Goal: Check status

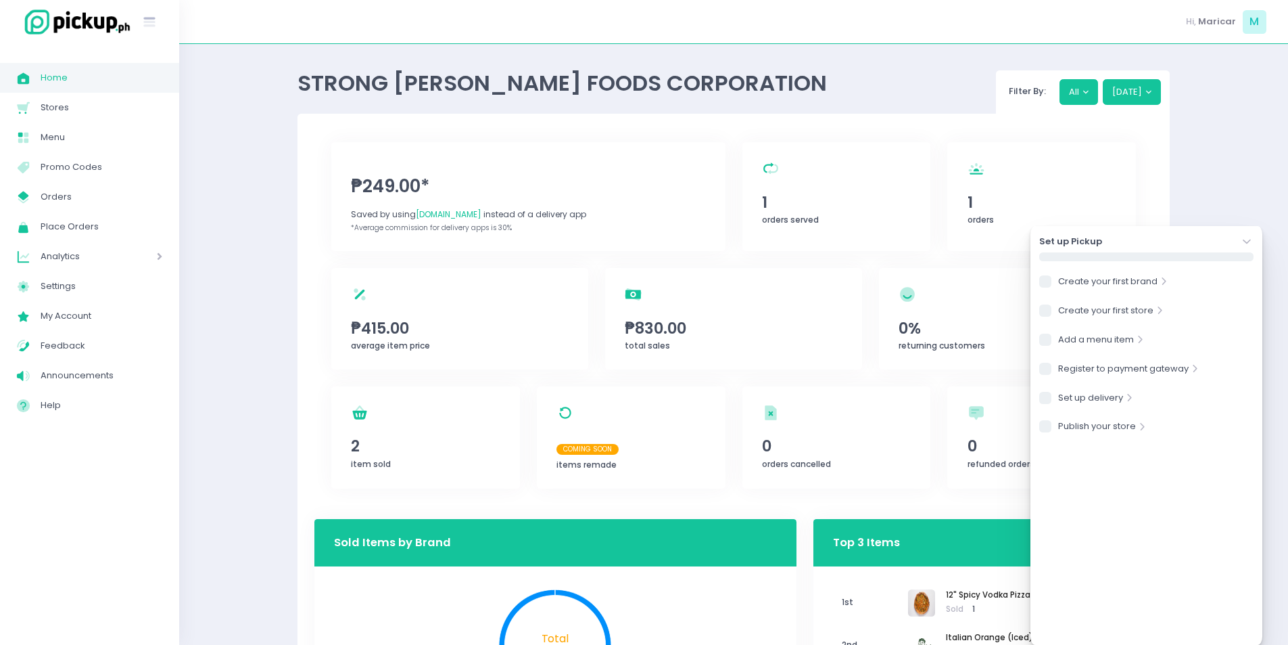
click at [1250, 237] on icon "Stockholm-icons / Navigation / Angle-down Created with Sketch." at bounding box center [1247, 242] width 14 height 14
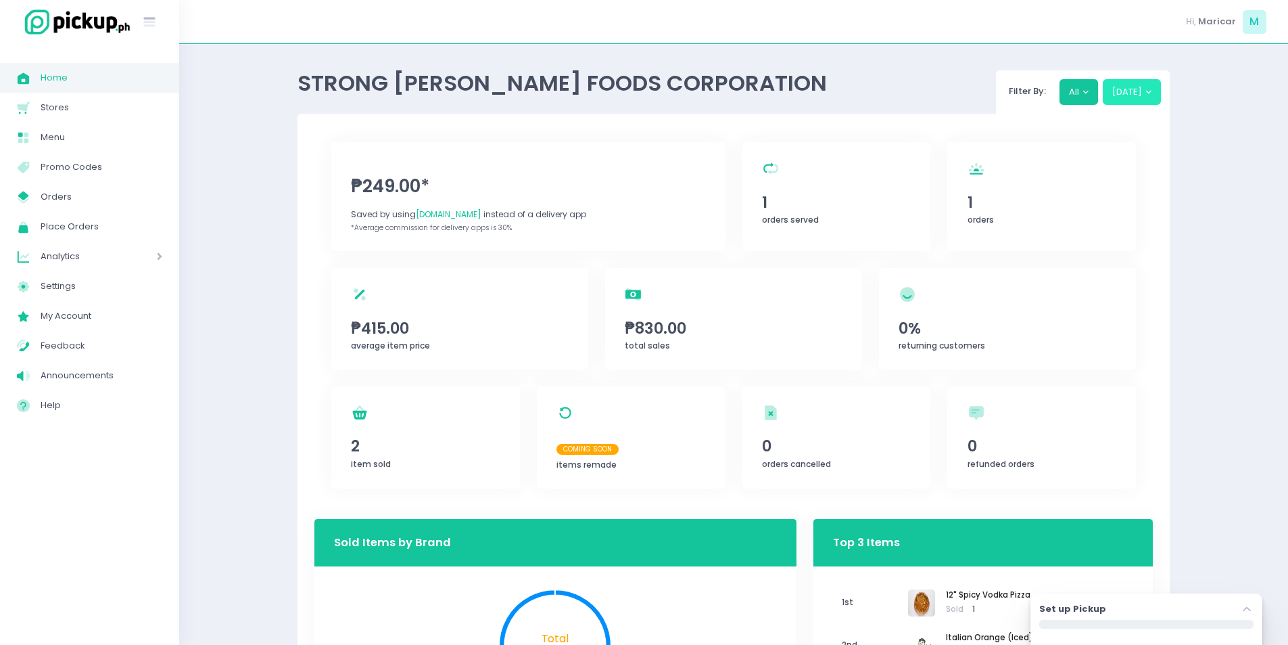
click at [1129, 87] on button "[DATE]" at bounding box center [1132, 92] width 59 height 26
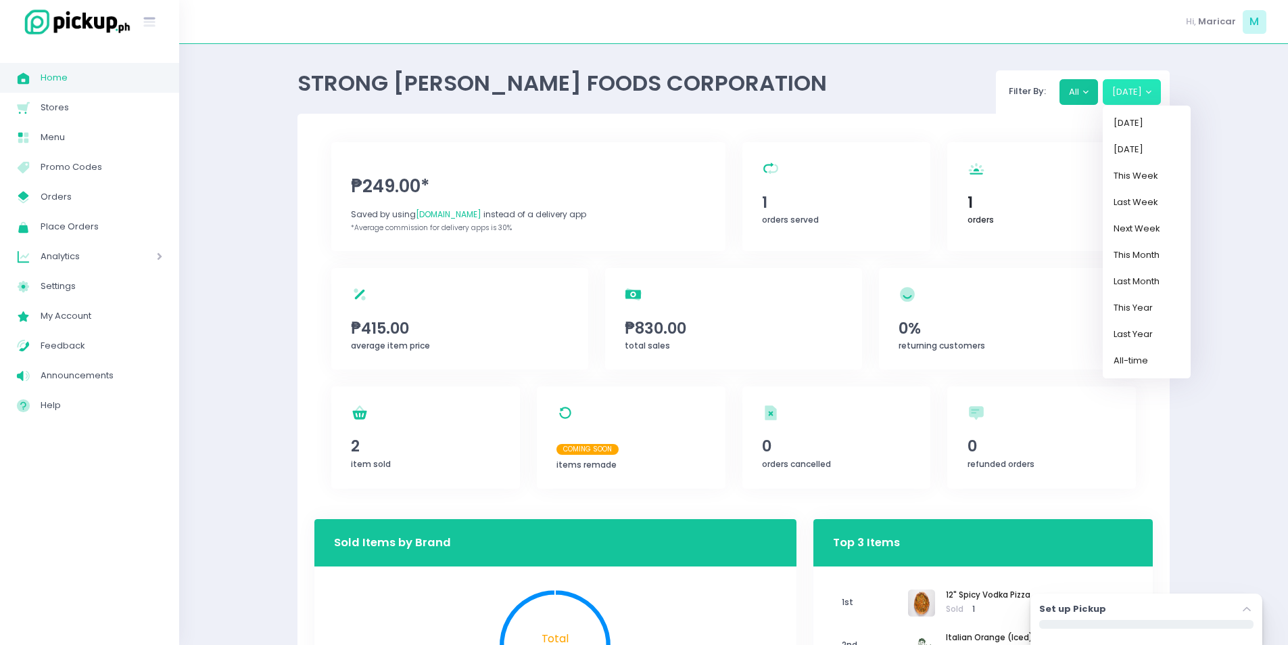
click at [970, 197] on span "1" at bounding box center [1042, 202] width 149 height 23
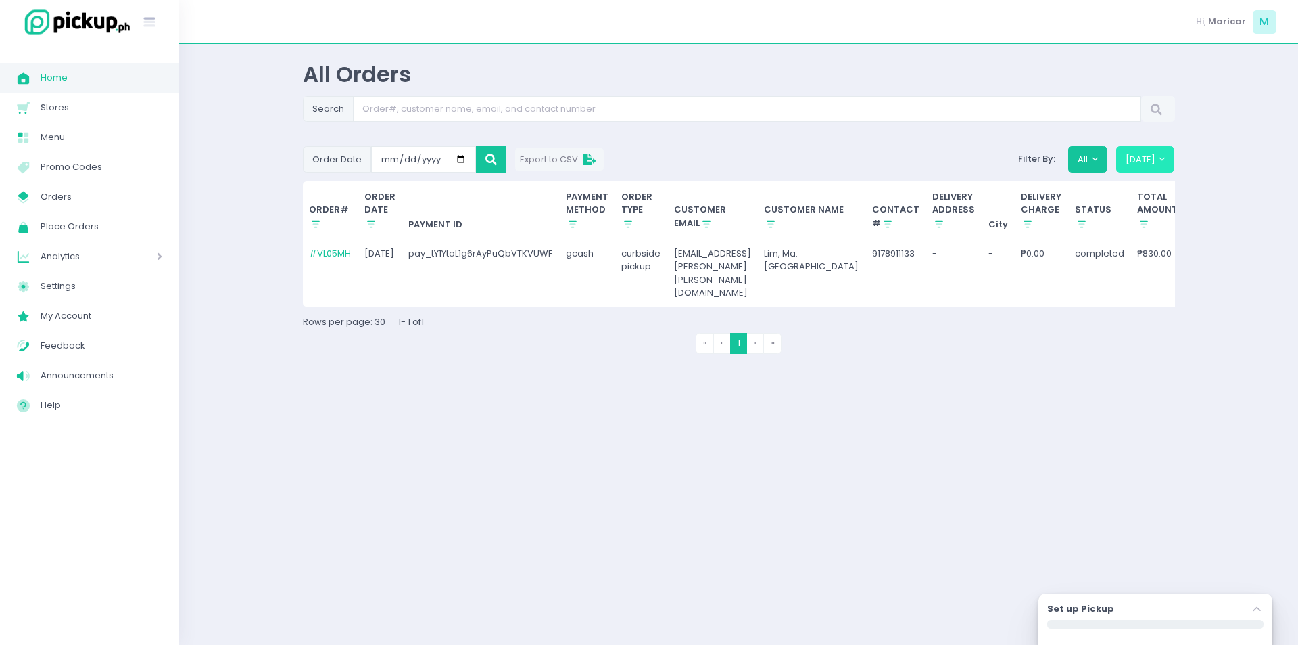
click at [1139, 154] on button "[DATE]" at bounding box center [1146, 159] width 59 height 26
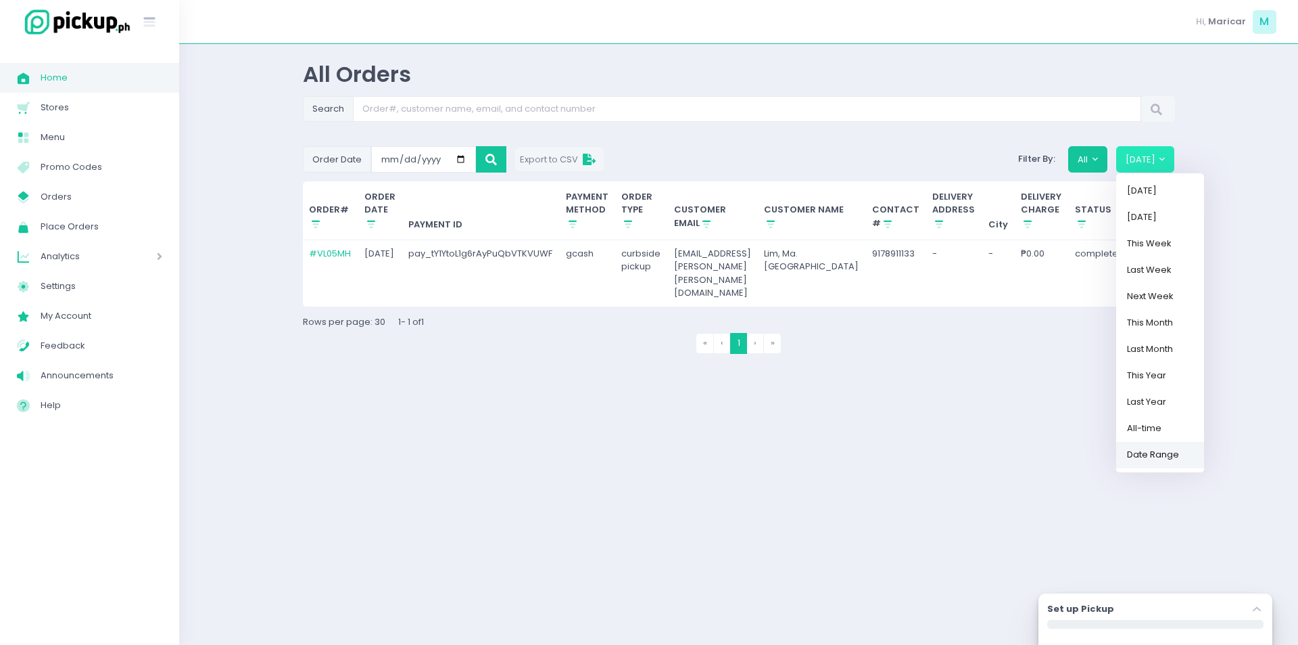
click at [1144, 452] on link "Date Range" at bounding box center [1161, 454] width 88 height 26
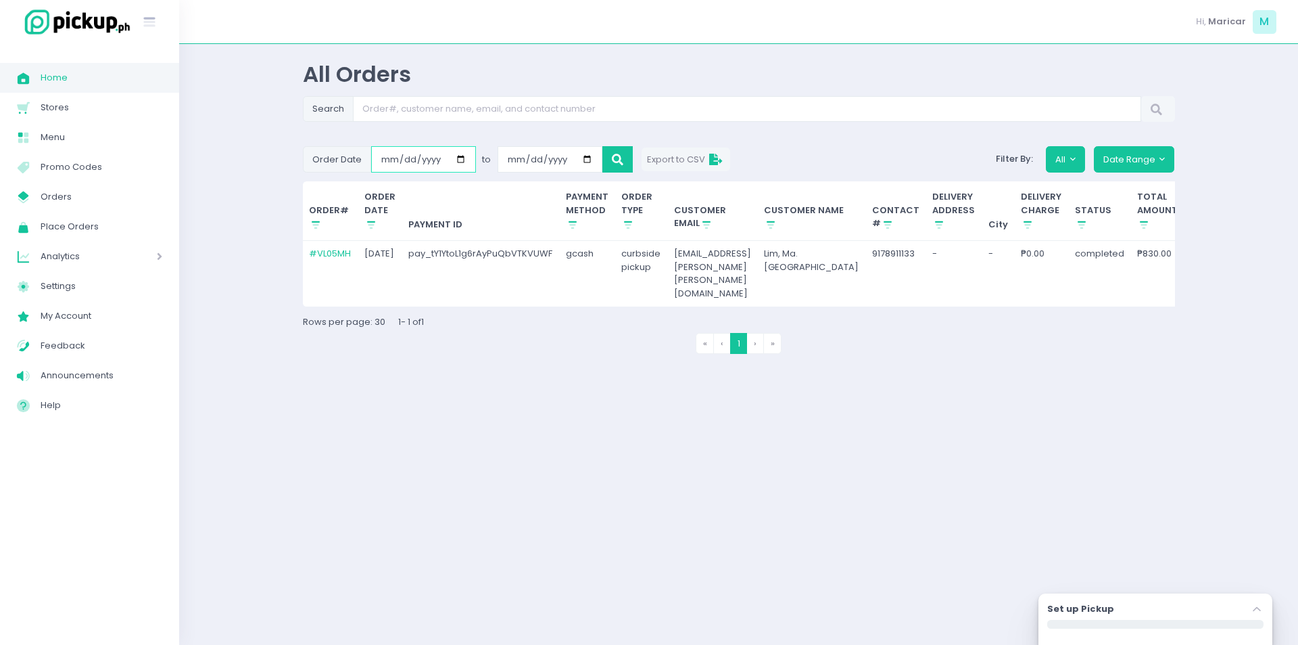
click at [385, 160] on input "[DATE]" at bounding box center [423, 159] width 105 height 26
type input "[DATE]"
click at [624, 160] on button at bounding box center [618, 159] width 30 height 26
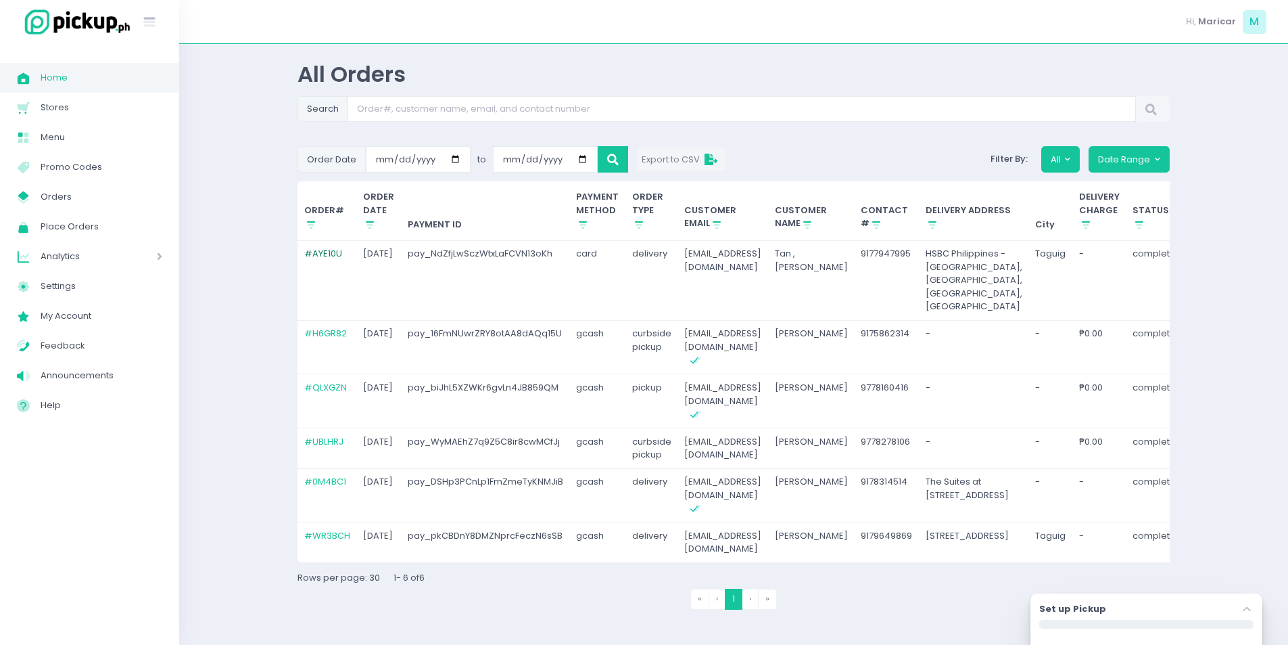
click at [324, 251] on link "# AYE10U" at bounding box center [323, 253] width 38 height 13
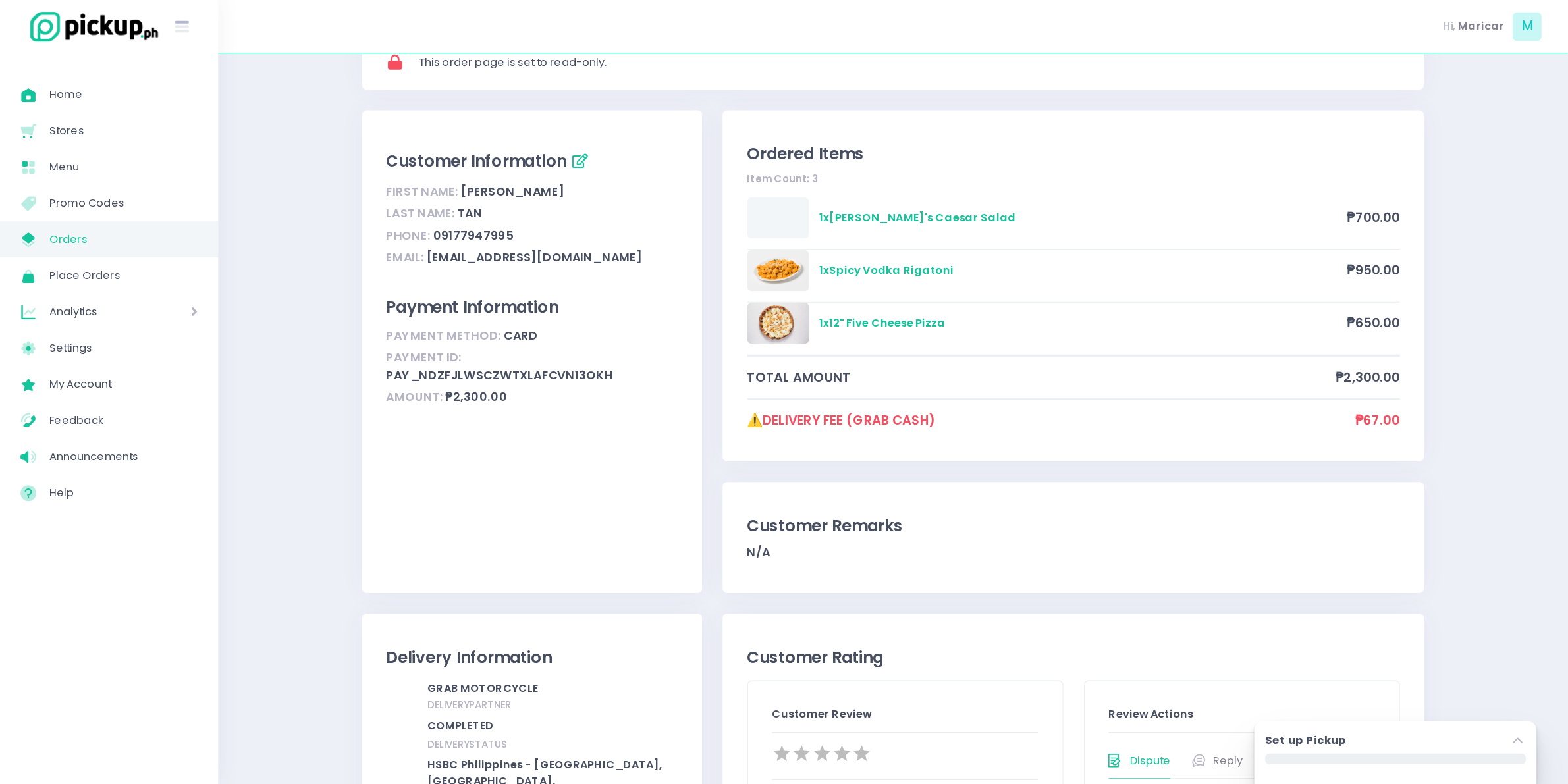
scroll to position [66, 0]
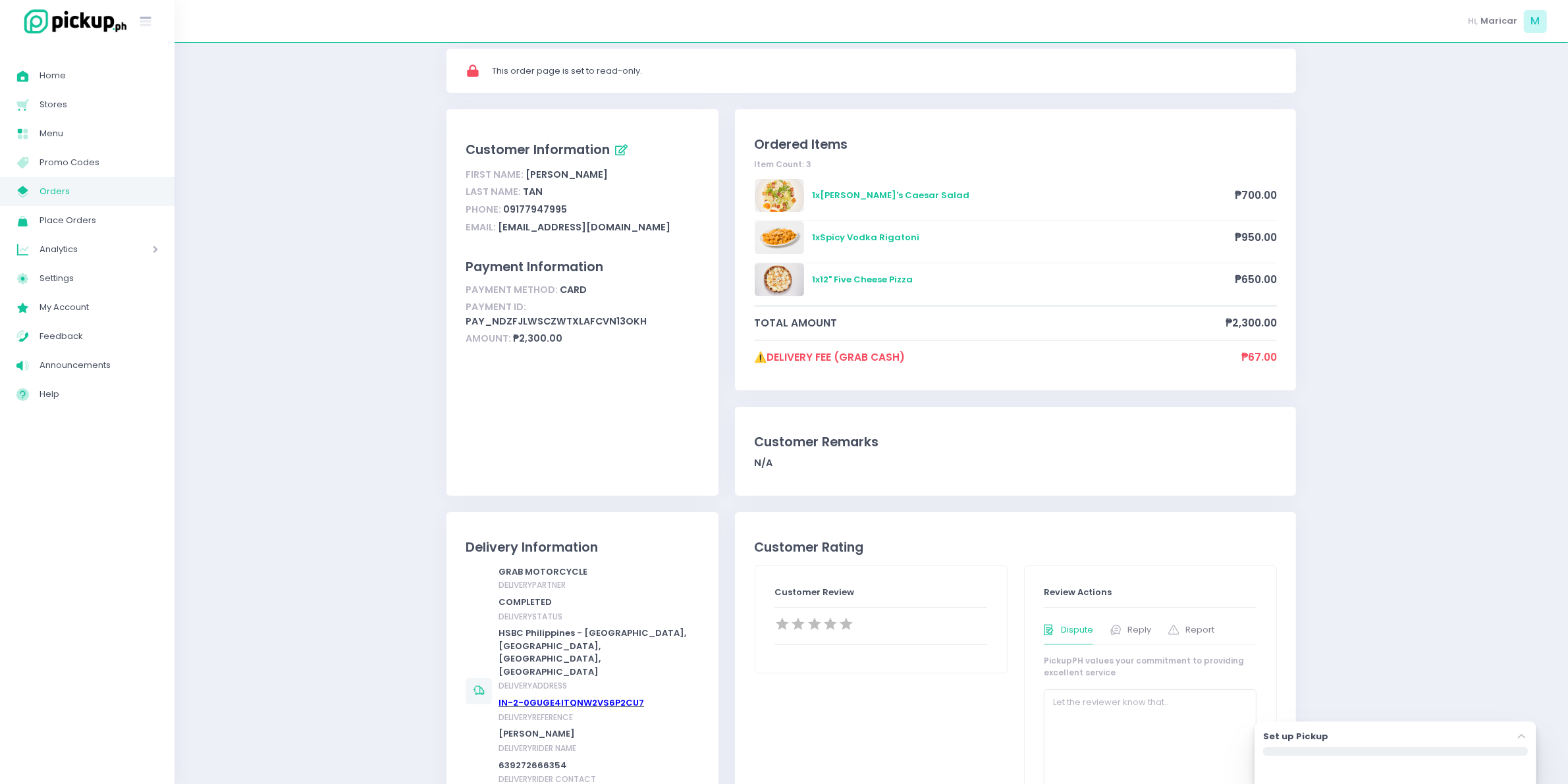
drag, startPoint x: 1251, startPoint y: 0, endPoint x: 361, endPoint y: 250, distance: 924.4
click at [361, 250] on div "[PERSON_NAME]'s Orders [PERSON_NAME]'s - BGC Order #AYE10U Order #AYE10U comple…" at bounding box center [871, 740] width 1394 height 1495
click at [1264, 520] on div "[PERSON_NAME]'s Orders [PERSON_NAME]'s - BGC Order #AYE10U Order #AYE10U comple…" at bounding box center [871, 740] width 1394 height 1495
click at [1264, 627] on icon "Stockholm-icons / Navigation / Angle-up Created with Sketch." at bounding box center [1522, 737] width 14 height 14
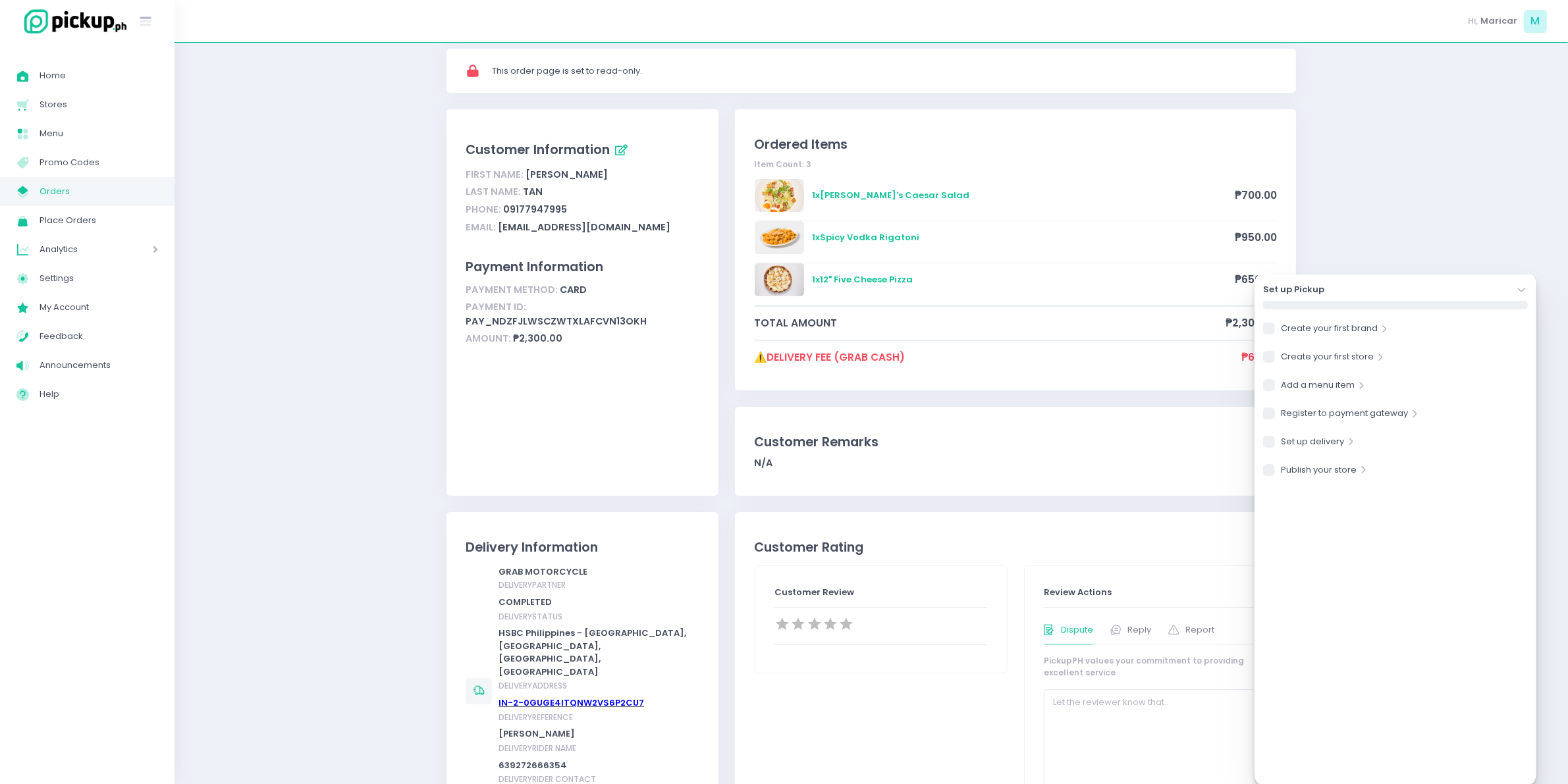
click at [1264, 293] on icon "Stockholm-icons / Navigation / Angle-down Created with Sketch." at bounding box center [1522, 290] width 14 height 14
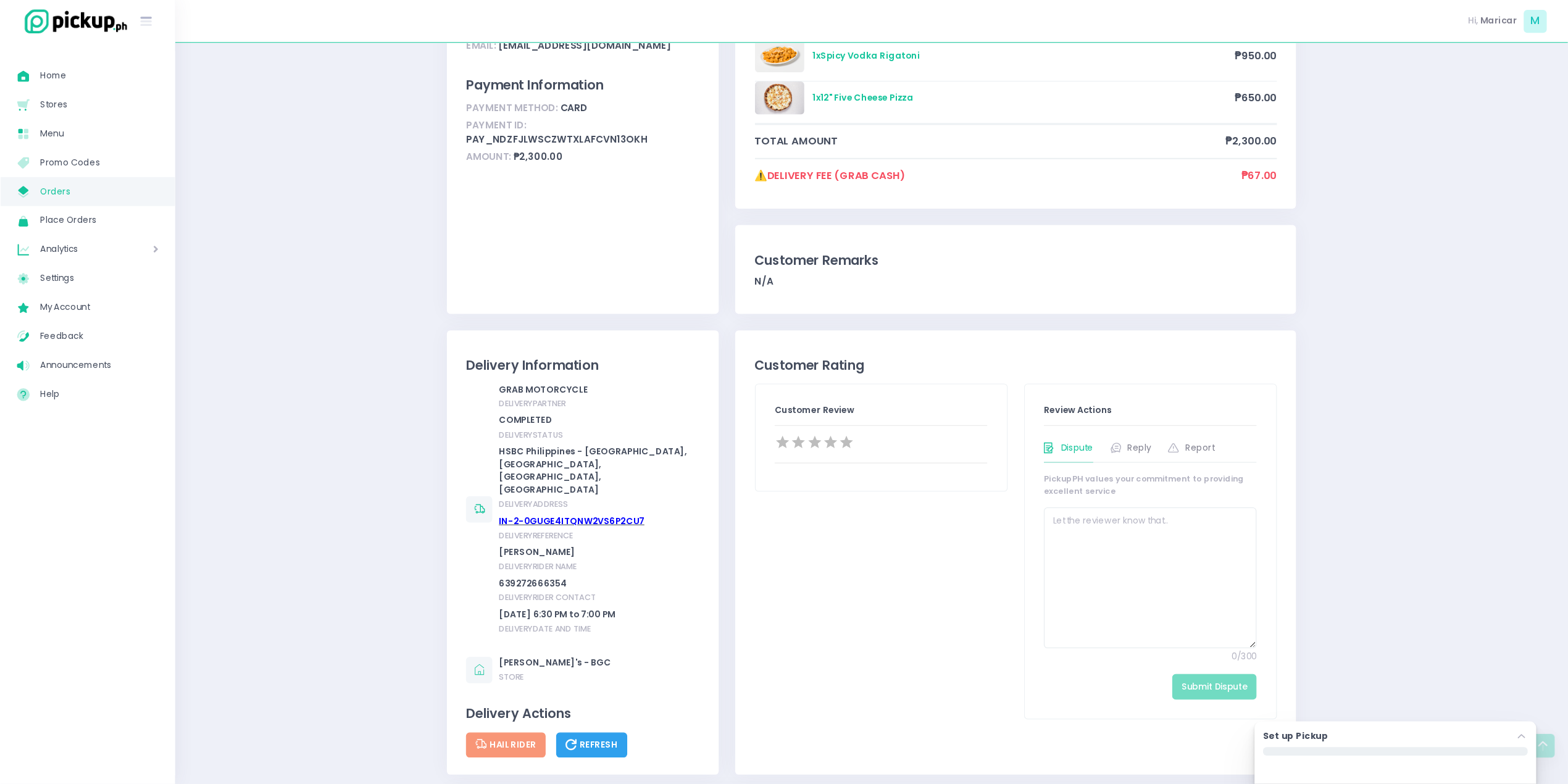
scroll to position [232, 0]
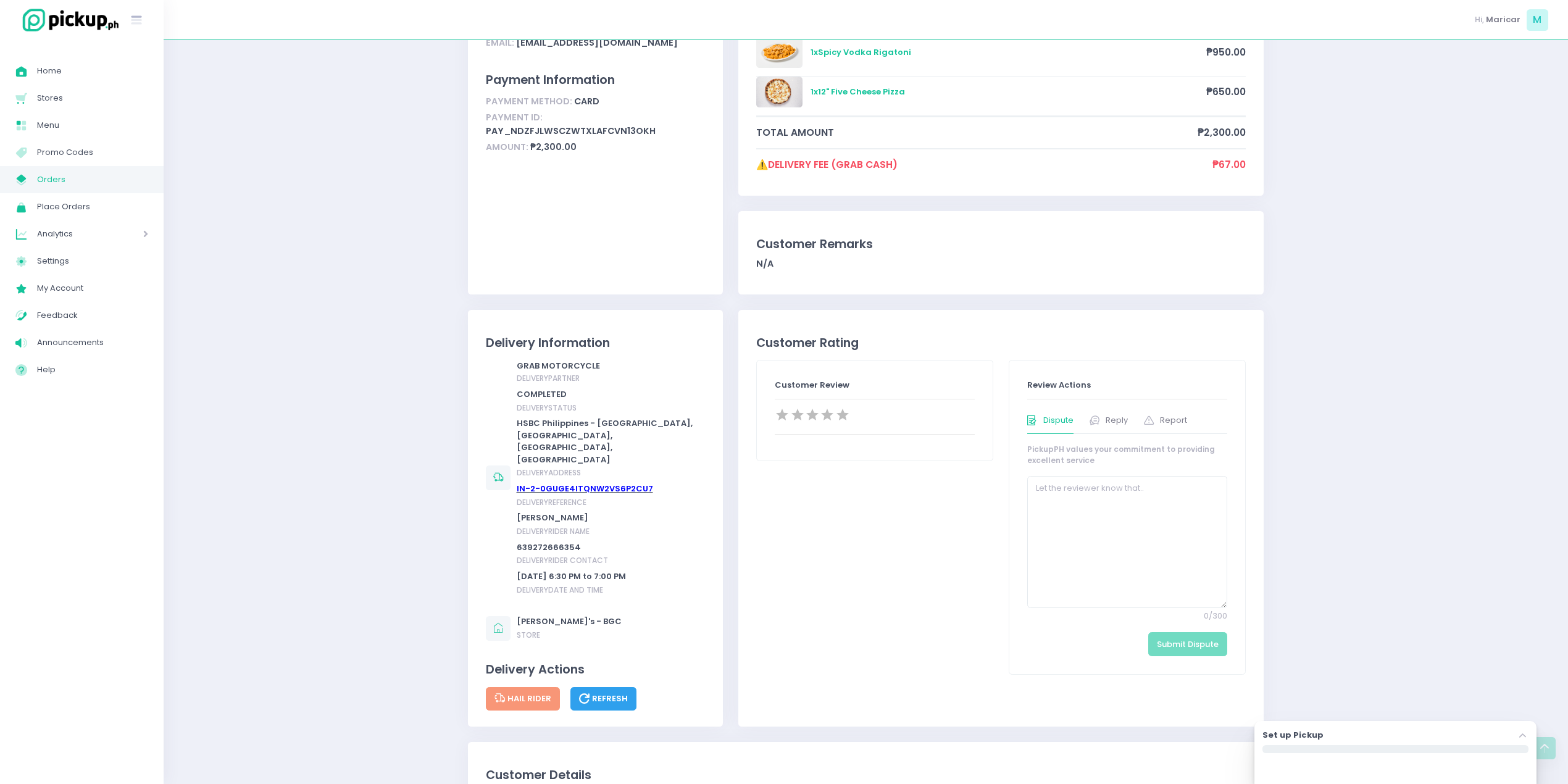
drag, startPoint x: 1479, startPoint y: 0, endPoint x: 391, endPoint y: 305, distance: 1129.9
click at [391, 305] on div "[PERSON_NAME]'s Orders [PERSON_NAME]'s - BGC Order #AYE10U Order #AYE10U comple…" at bounding box center [865, 524] width 1405 height 1401
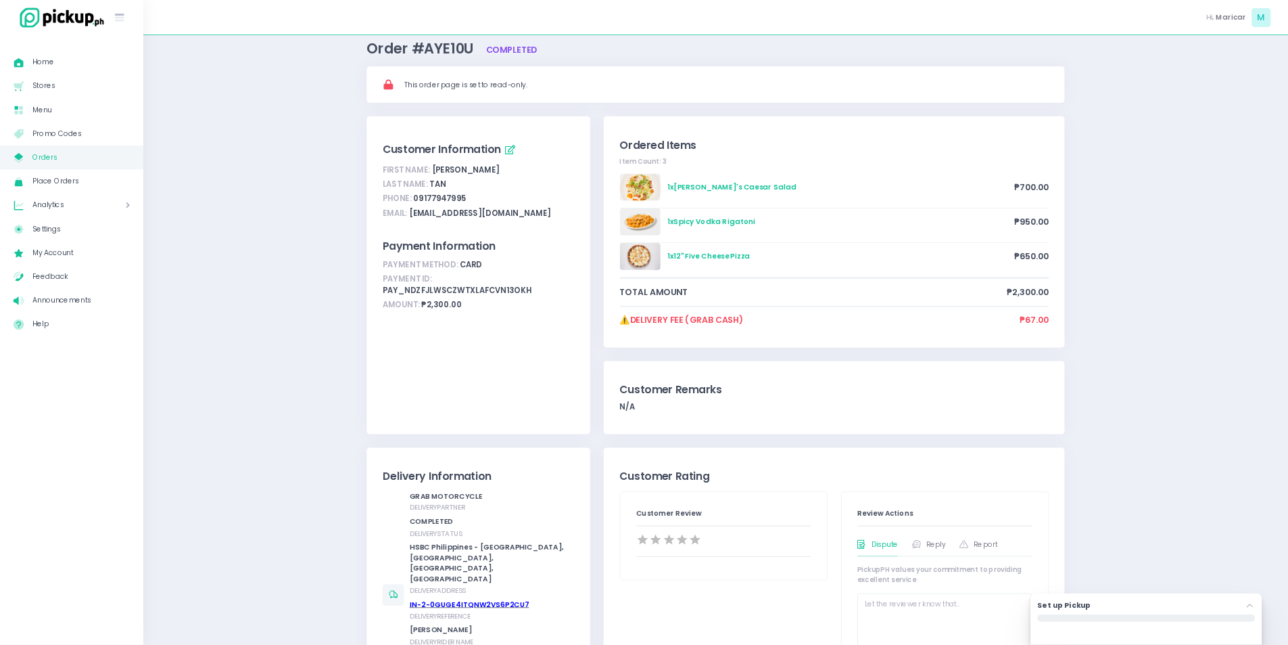
scroll to position [34, 0]
